Goal: Navigation & Orientation: Find specific page/section

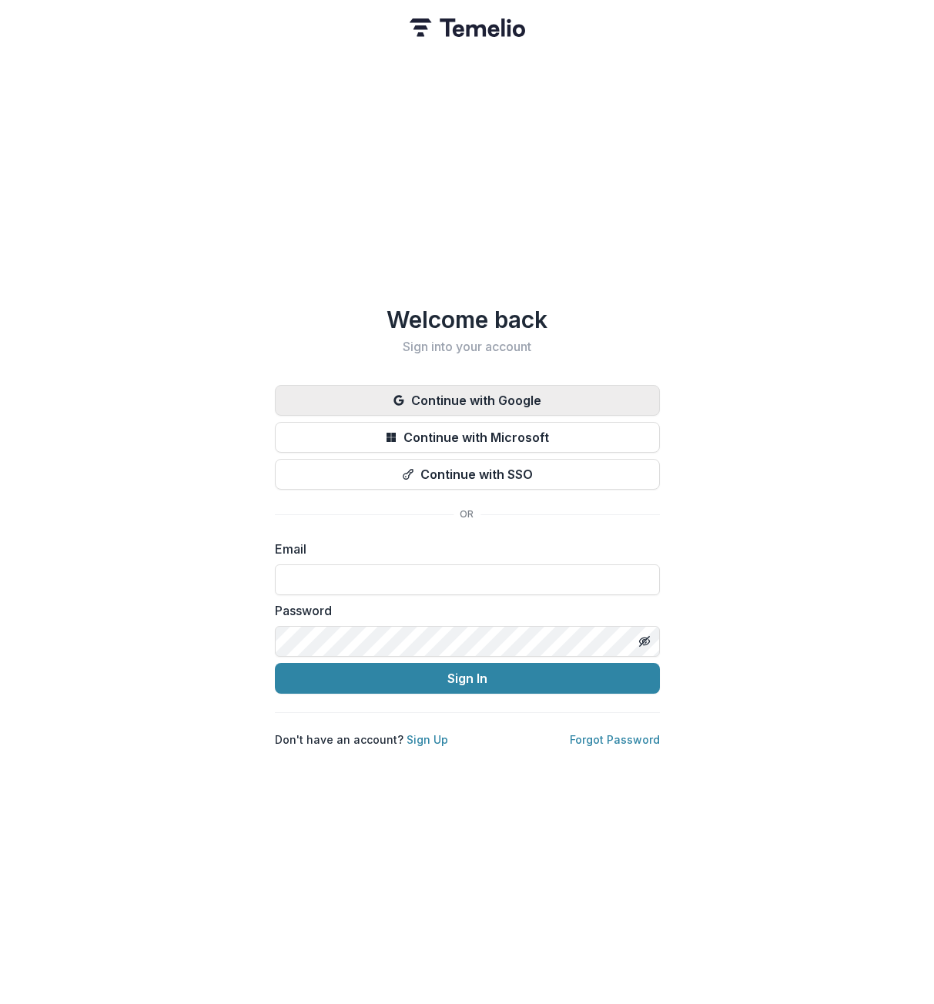
click at [527, 394] on button "Continue with Google" at bounding box center [467, 400] width 385 height 31
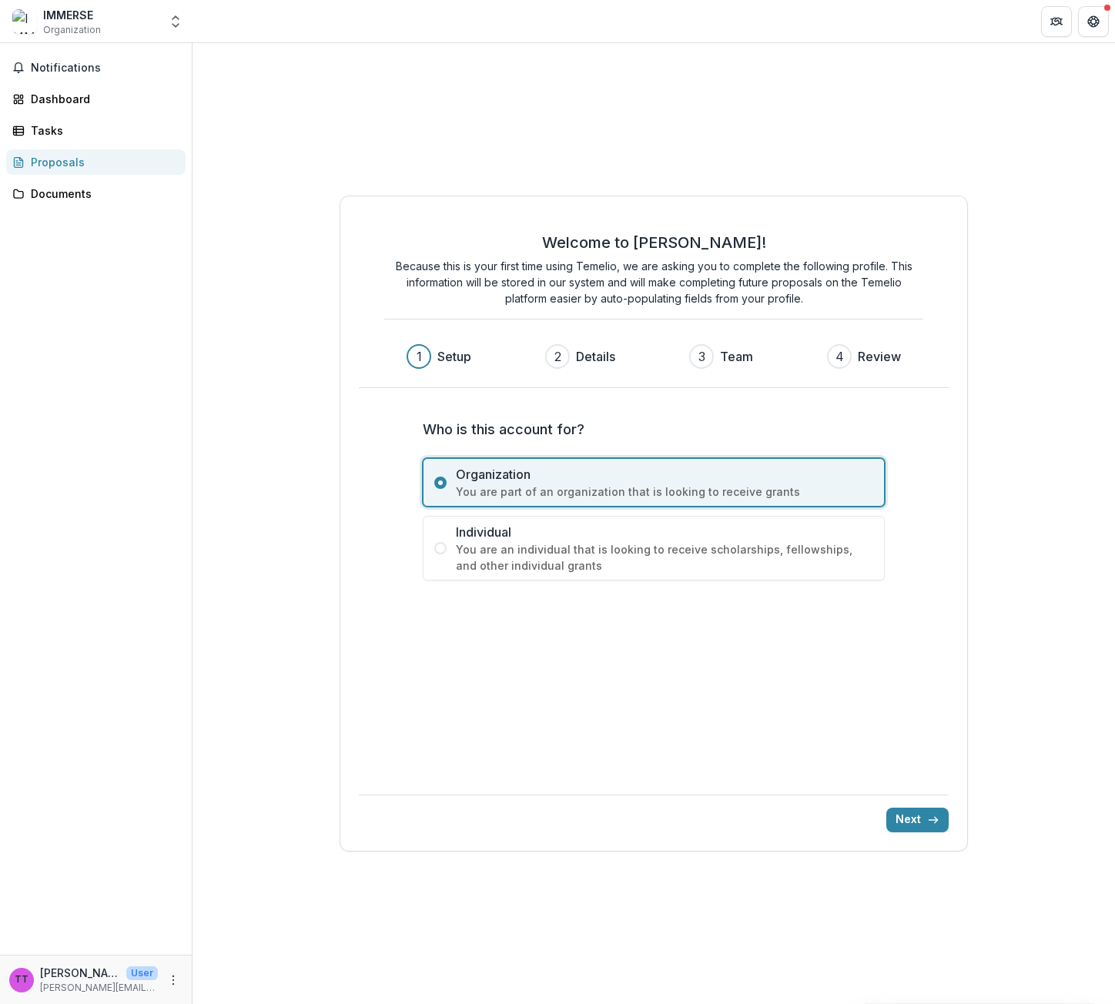
click at [82, 23] on span "Organization" at bounding box center [72, 30] width 58 height 14
click at [167, 25] on button "Open entity switcher" at bounding box center [176, 21] width 22 height 31
click at [131, 113] on div "IMMERSE INC." at bounding box center [96, 111] width 166 height 18
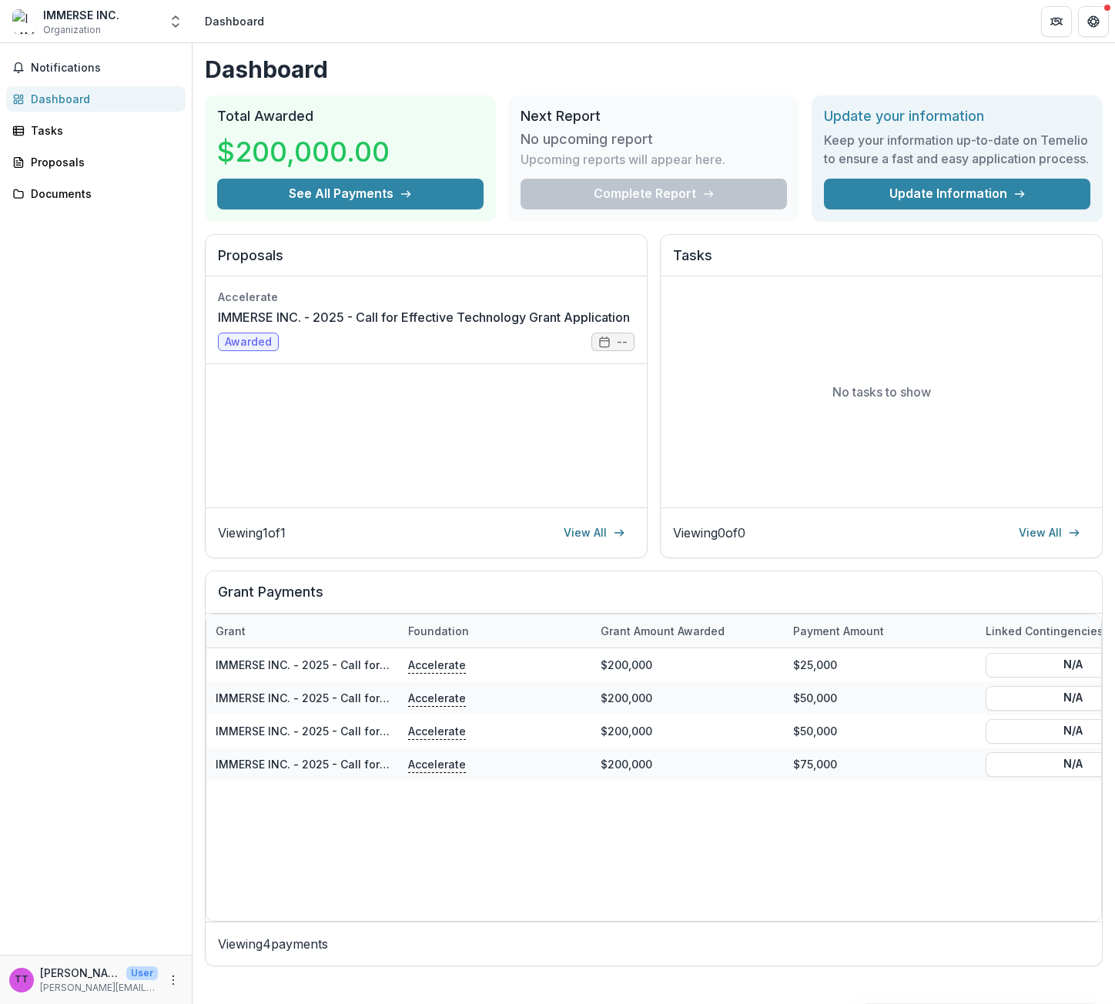
click at [679, 151] on p "Upcoming reports will appear here." at bounding box center [623, 159] width 205 height 18
drag, startPoint x: 709, startPoint y: 152, endPoint x: 617, endPoint y: 142, distance: 93.0
click at [617, 142] on div "No upcoming report Upcoming reports will appear here." at bounding box center [654, 152] width 267 height 54
click at [708, 158] on p "Upcoming reports will appear here." at bounding box center [623, 159] width 205 height 18
click at [137, 132] on div "Tasks" at bounding box center [102, 130] width 142 height 16
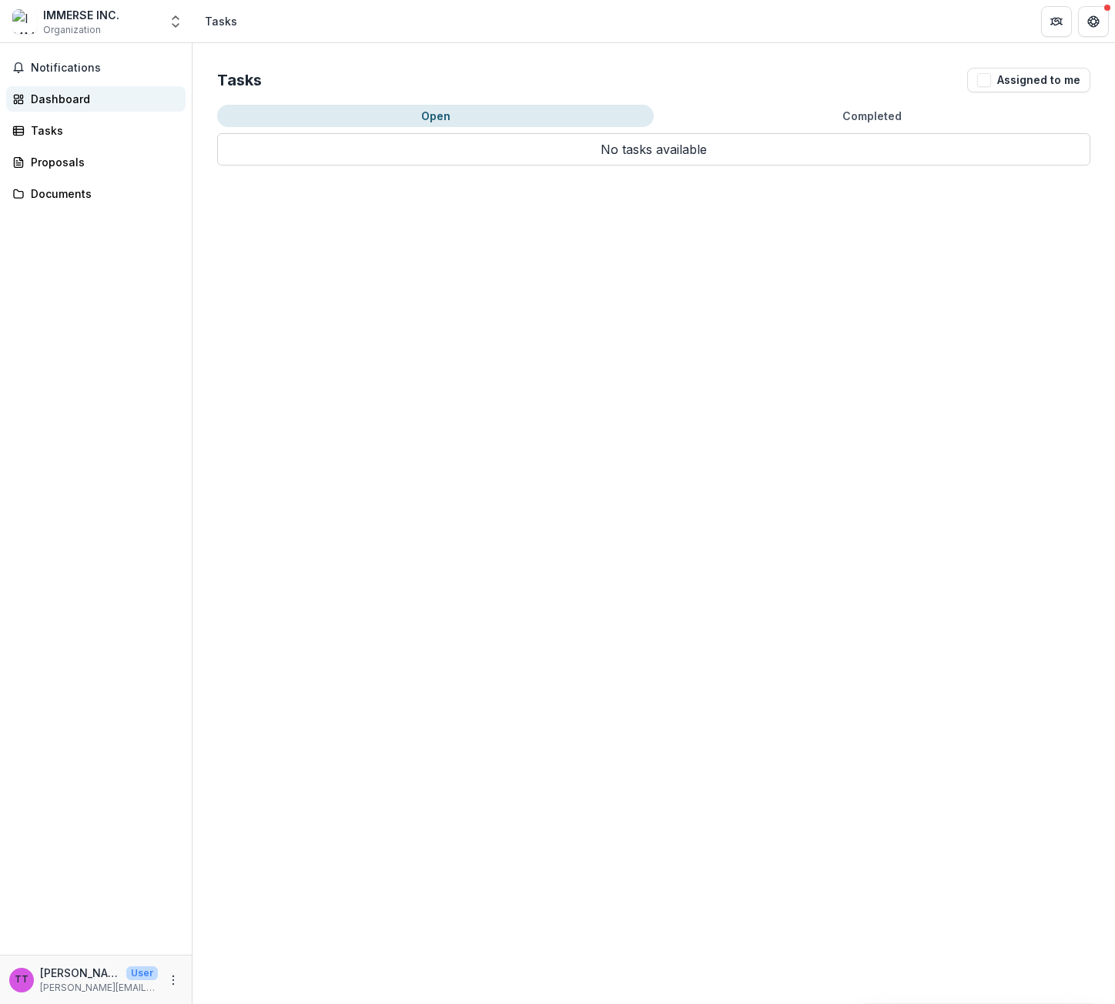
click at [122, 98] on div "Dashboard" at bounding box center [102, 99] width 142 height 16
